Goal: Find contact information: Obtain details needed to contact an individual or organization

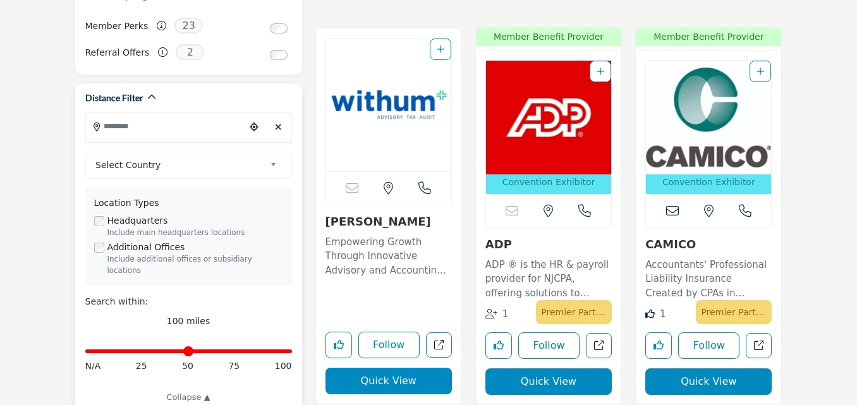
scroll to position [310, 0]
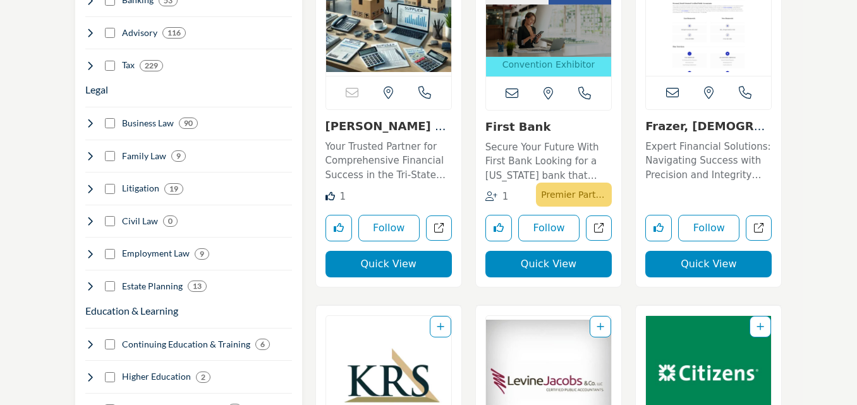
scroll to position [1196, 0]
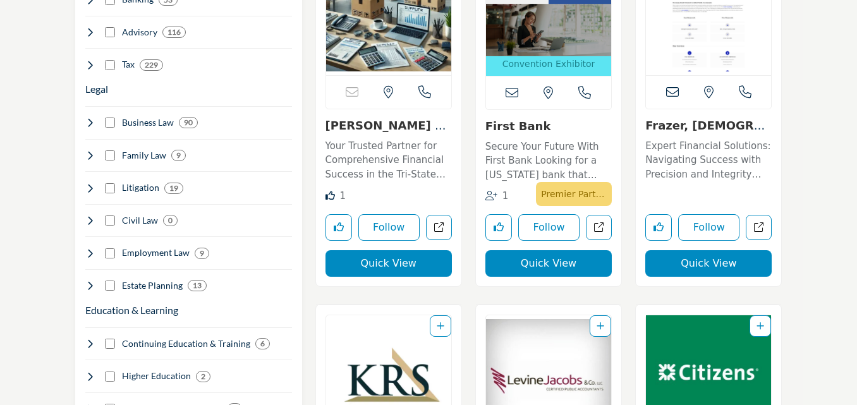
click at [364, 127] on link "[PERSON_NAME] Company LLC (..." at bounding box center [389, 132] width 126 height 27
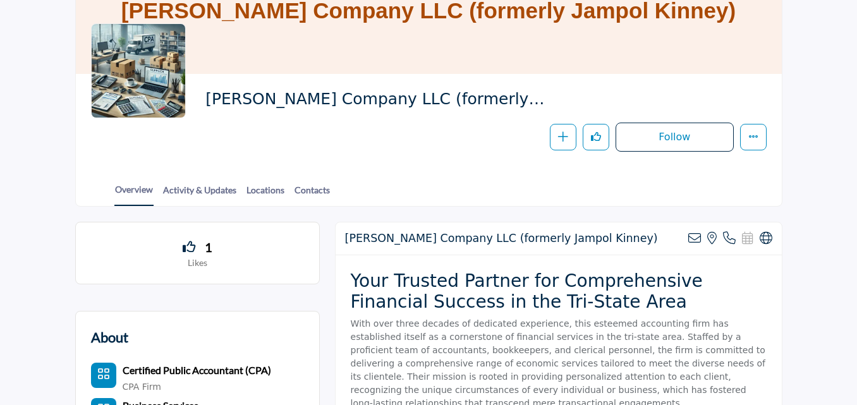
scroll to position [190, 0]
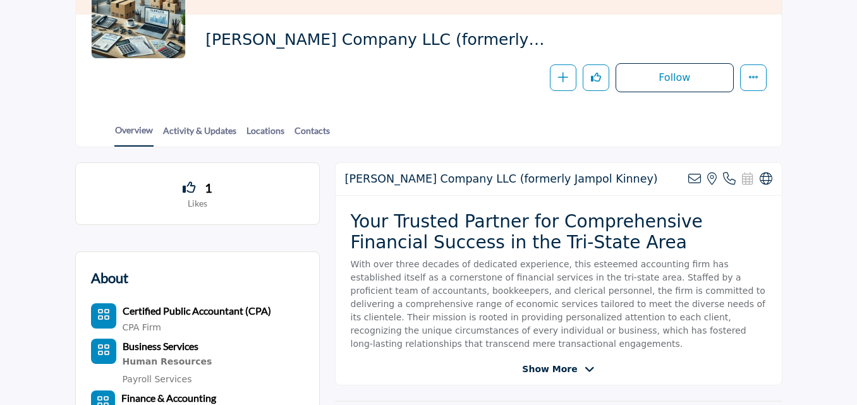
click at [0, 0] on div at bounding box center [0, 0] width 0 height 0
click at [316, 132] on link "Contacts" at bounding box center [312, 135] width 37 height 22
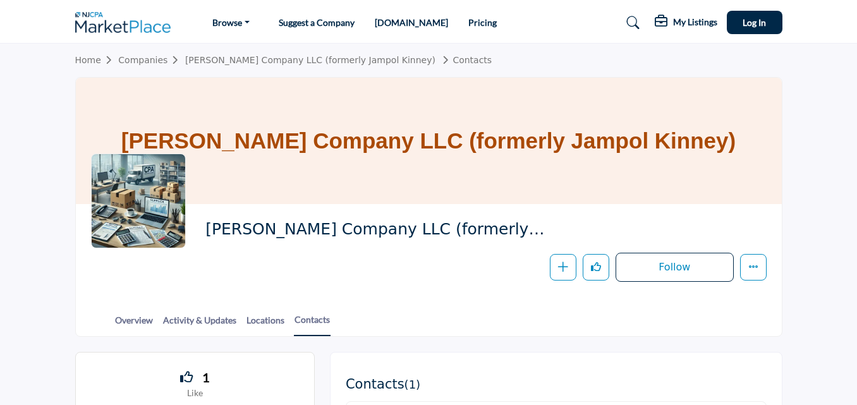
scroll to position [190, 0]
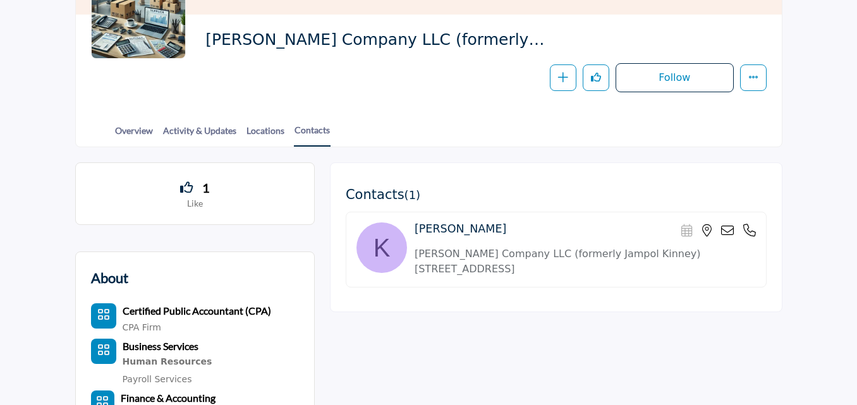
click at [730, 230] on icon at bounding box center [727, 230] width 13 height 13
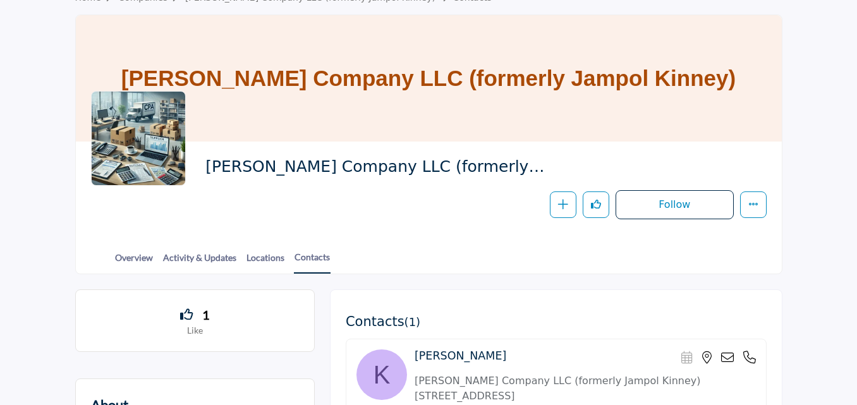
scroll to position [190, 0]
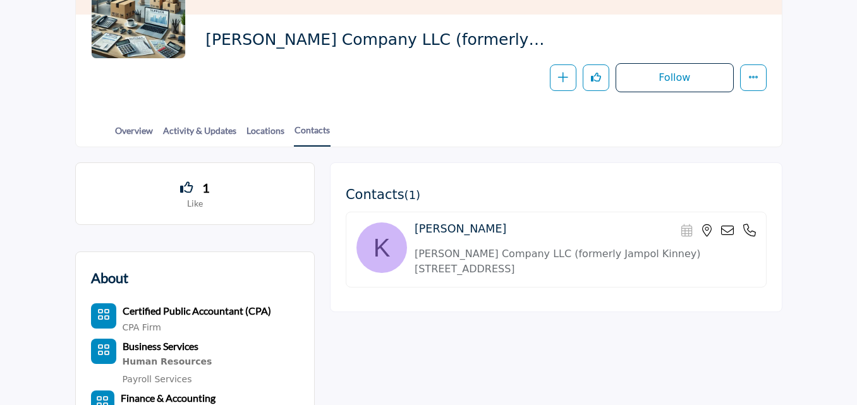
click at [723, 231] on icon at bounding box center [727, 230] width 13 height 13
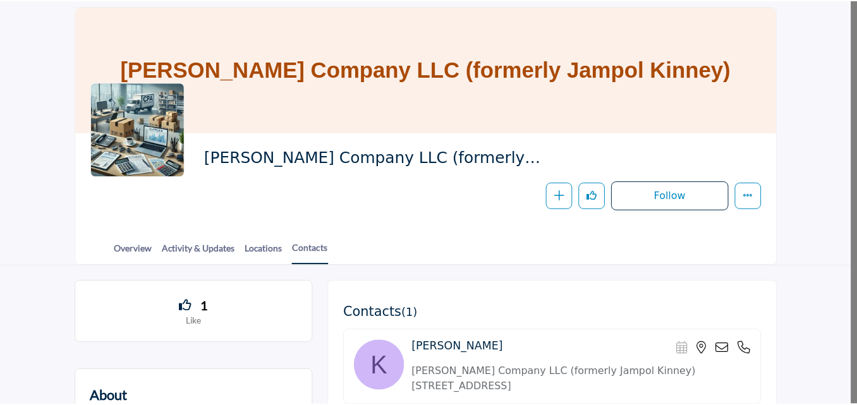
scroll to position [126, 0]
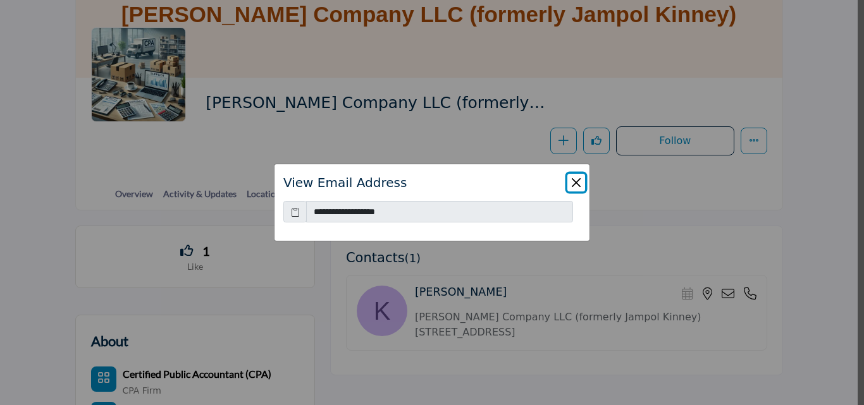
click at [574, 183] on button "Close" at bounding box center [576, 183] width 18 height 18
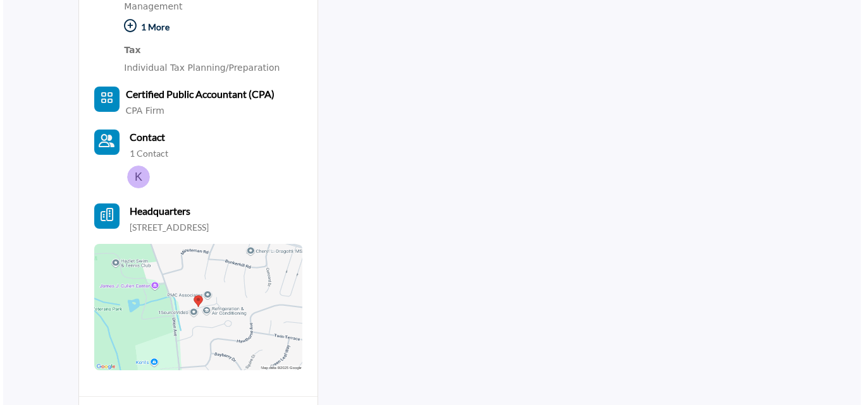
scroll to position [696, 0]
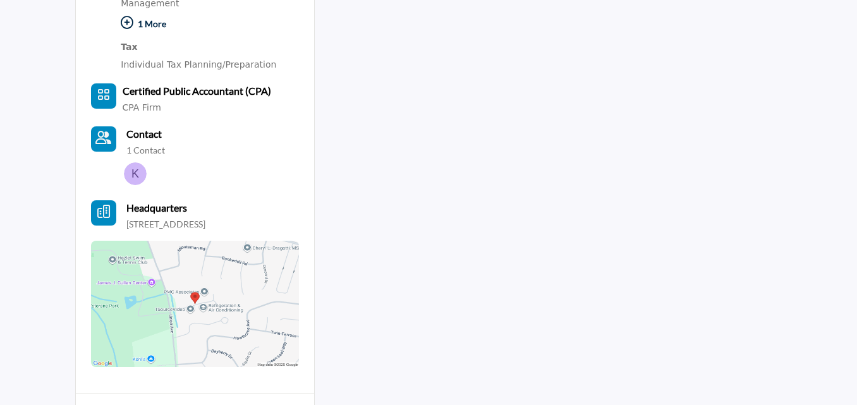
click at [133, 175] on img at bounding box center [135, 174] width 23 height 23
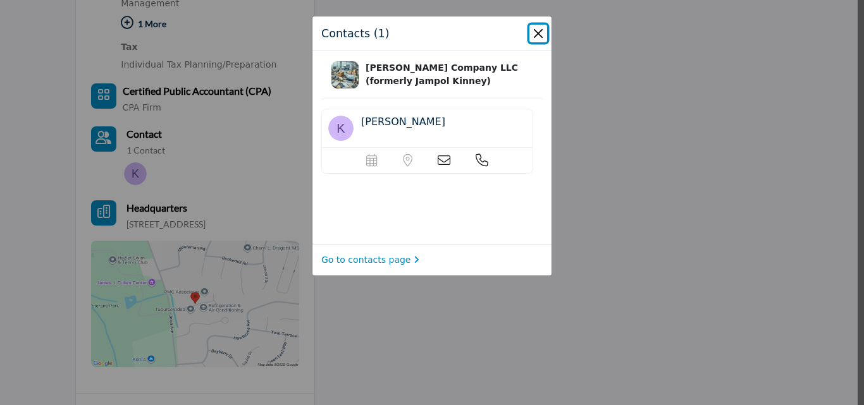
click at [537, 38] on button "Close" at bounding box center [538, 34] width 18 height 18
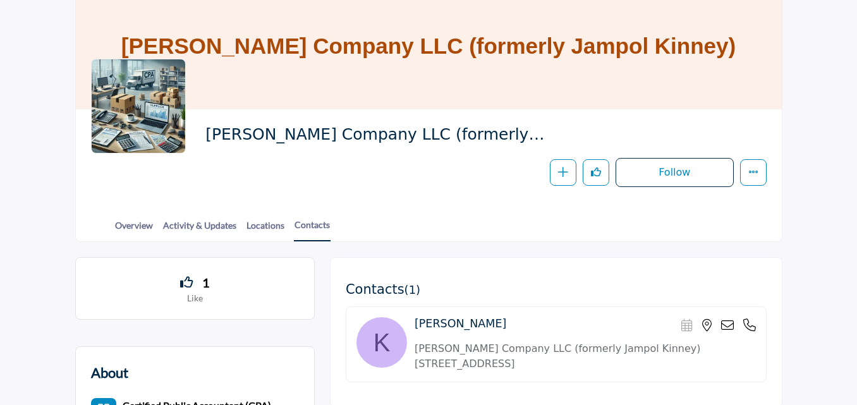
scroll to position [0, 0]
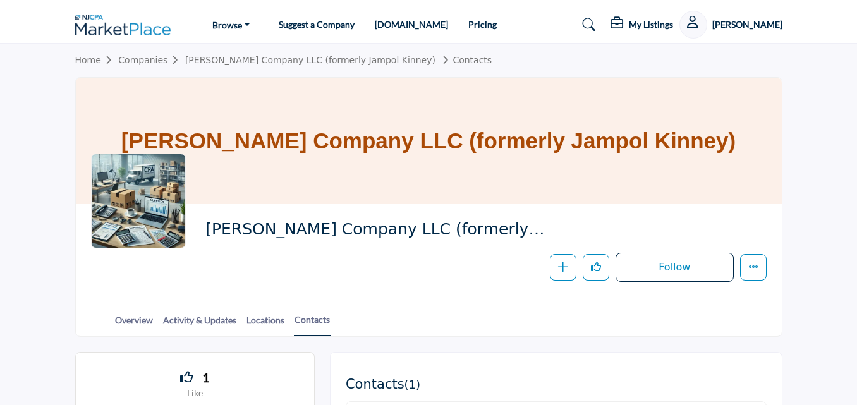
click at [148, 61] on link "Companies" at bounding box center [151, 60] width 67 height 10
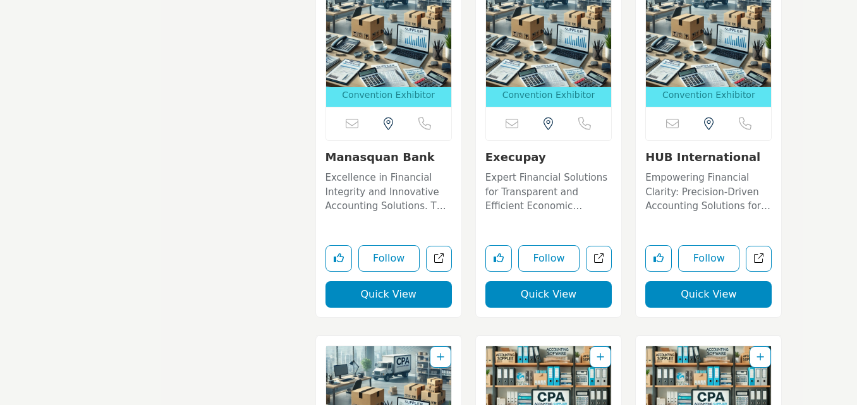
scroll to position [16986, 0]
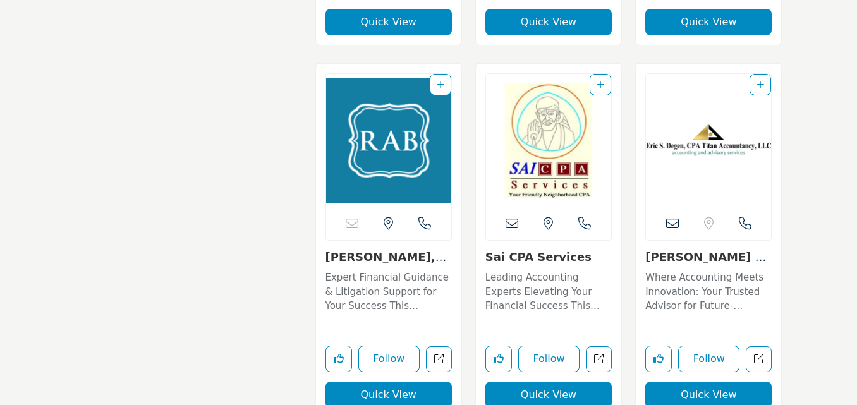
click at [669, 218] on icon at bounding box center [672, 224] width 13 height 13
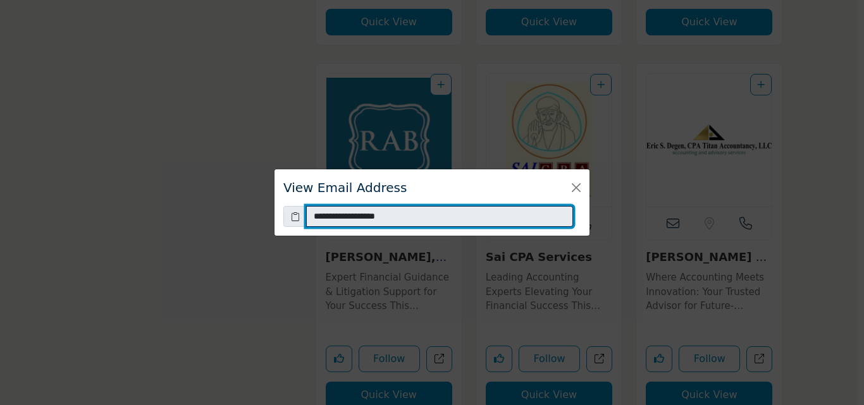
click at [381, 221] on input "**********" at bounding box center [439, 216] width 267 height 21
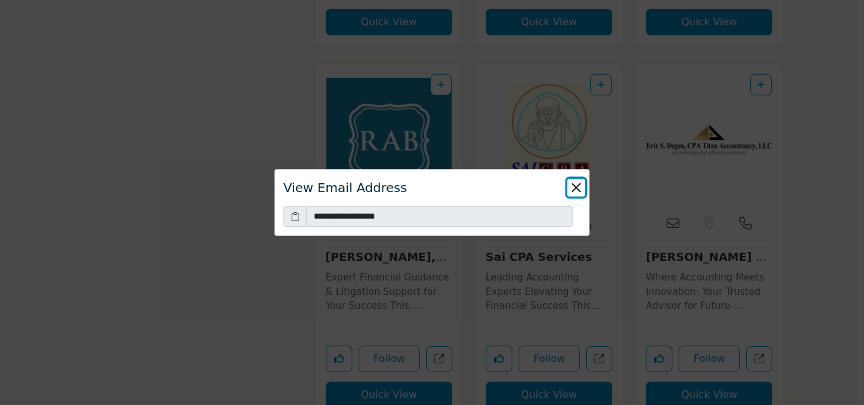
drag, startPoint x: 381, startPoint y: 221, endPoint x: 578, endPoint y: 188, distance: 200.0
click at [578, 188] on button "Close" at bounding box center [576, 188] width 18 height 18
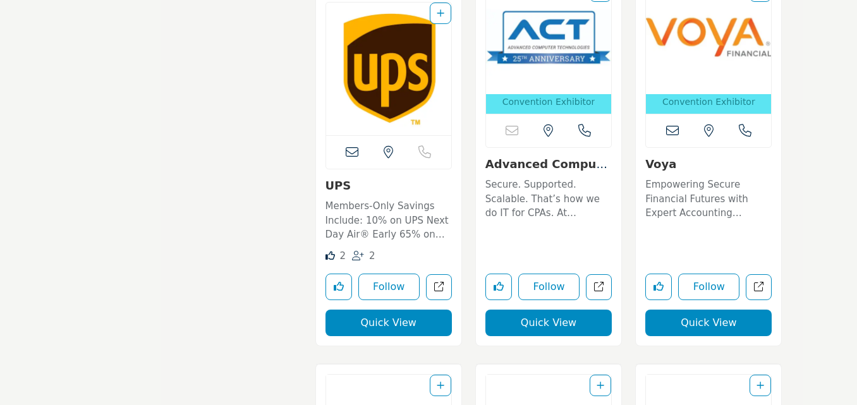
scroll to position [0, 0]
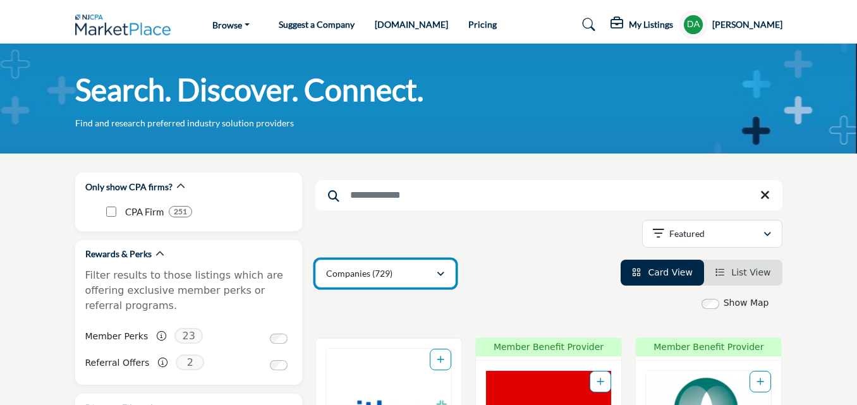
click at [438, 274] on icon "button" at bounding box center [441, 274] width 8 height 9
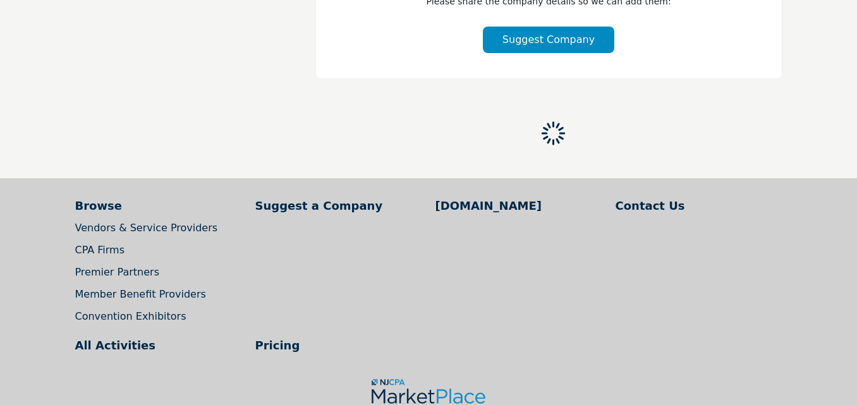
scroll to position [3668, 0]
